Goal: Information Seeking & Learning: Learn about a topic

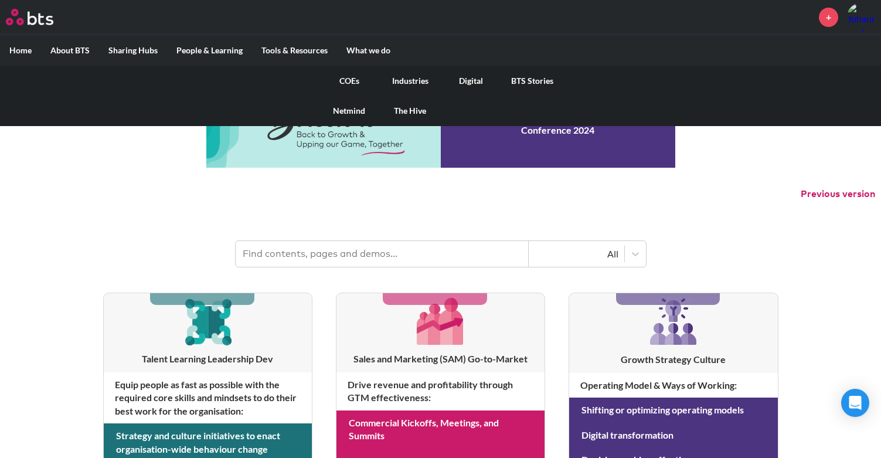
click at [381, 52] on label "What we do" at bounding box center [368, 50] width 63 height 30
click at [0, 0] on input "What we do" at bounding box center [0, 0] width 0 height 0
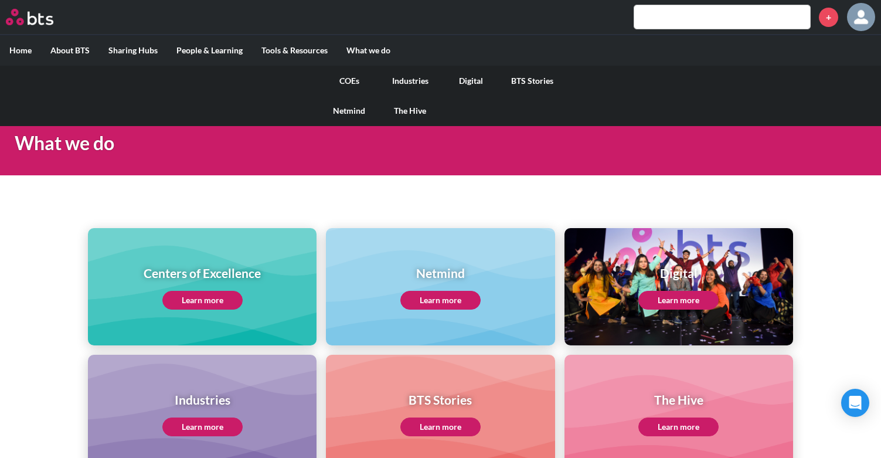
click at [352, 77] on link "COEs" at bounding box center [349, 81] width 61 height 30
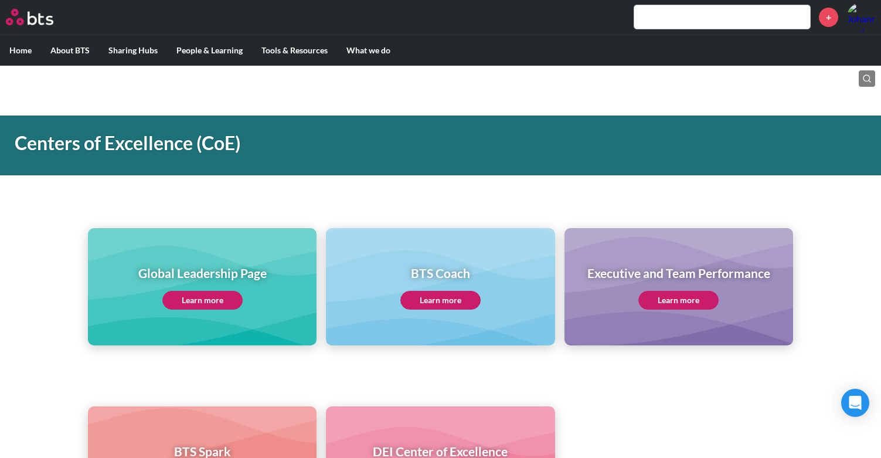
click at [211, 300] on link "Learn more" at bounding box center [202, 300] width 80 height 19
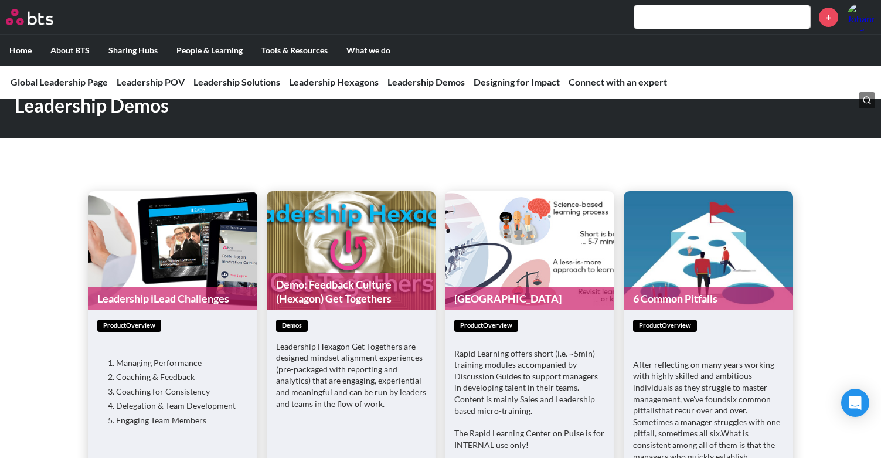
scroll to position [2606, 0]
